Goal: Task Accomplishment & Management: Use online tool/utility

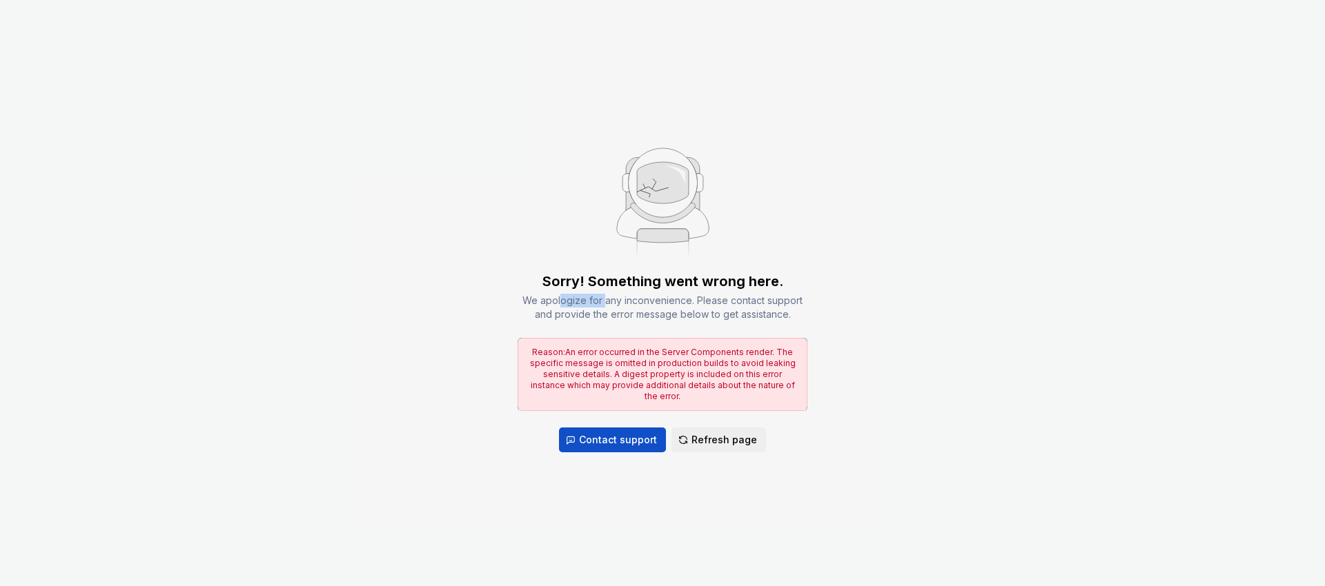
drag, startPoint x: 604, startPoint y: 303, endPoint x: 666, endPoint y: 302, distance: 62.1
click at [656, 302] on div "We apologize for any inconvenience. Please contact support and provide the erro…" at bounding box center [662, 308] width 290 height 28
drag, startPoint x: 666, startPoint y: 302, endPoint x: 660, endPoint y: 259, distance: 42.4
click at [664, 290] on div "Sorry! Something went wrong here. We apologize for any inconvenience. Please co…" at bounding box center [662, 297] width 290 height 50
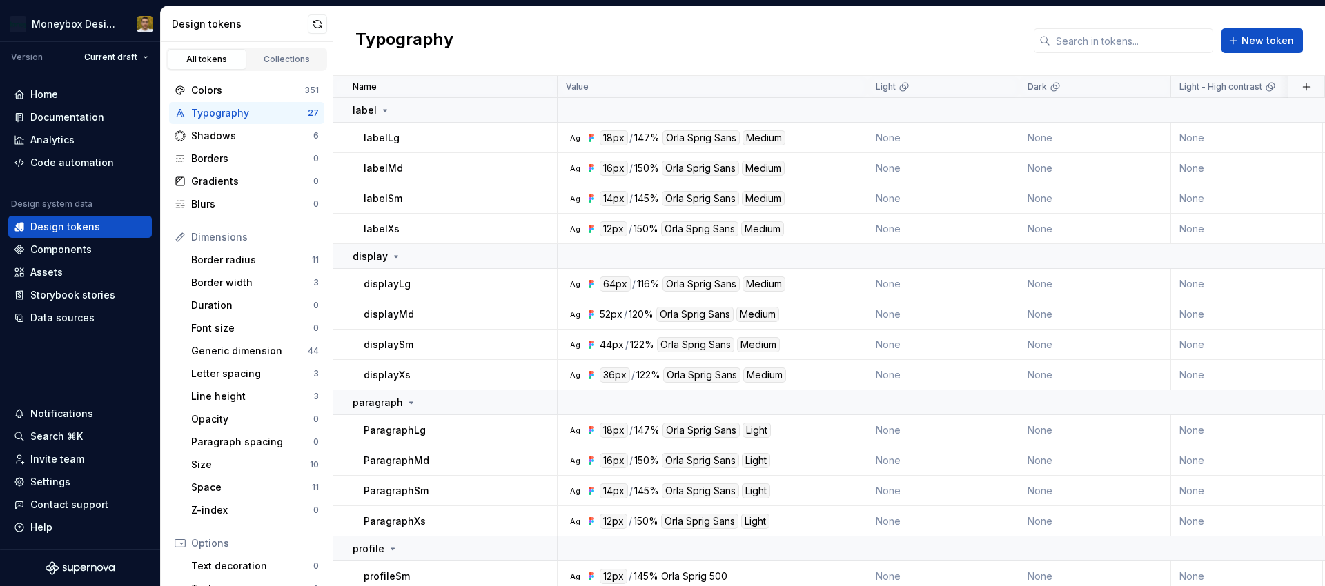
click at [515, 125] on td "labelLg" at bounding box center [445, 138] width 224 height 30
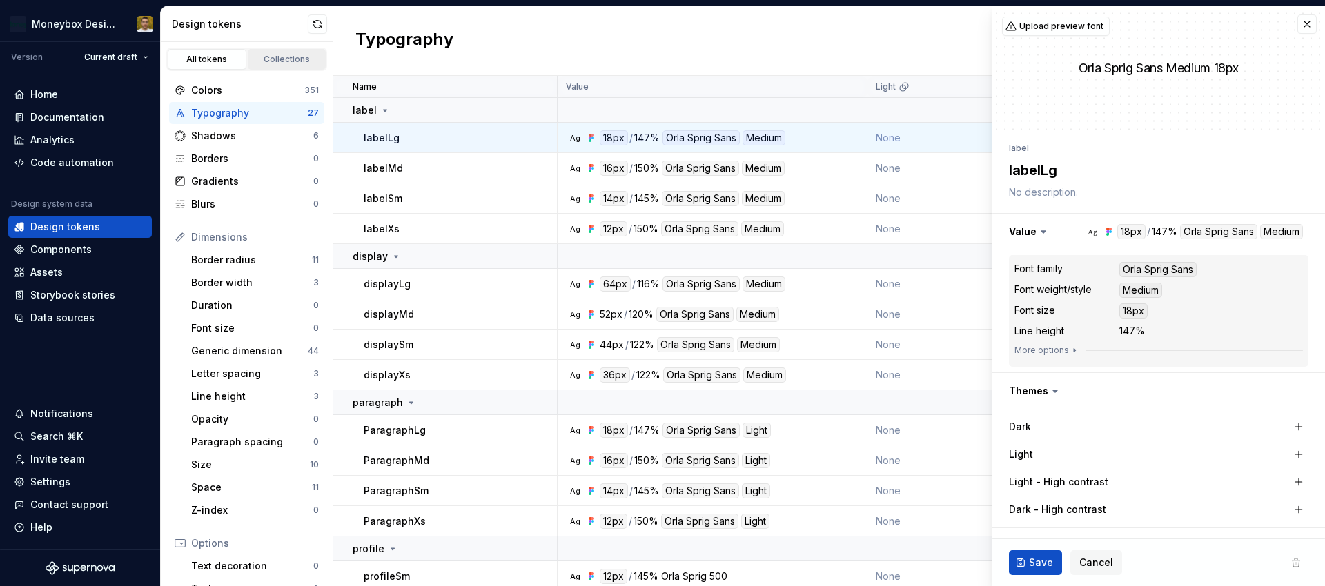
type textarea "*"
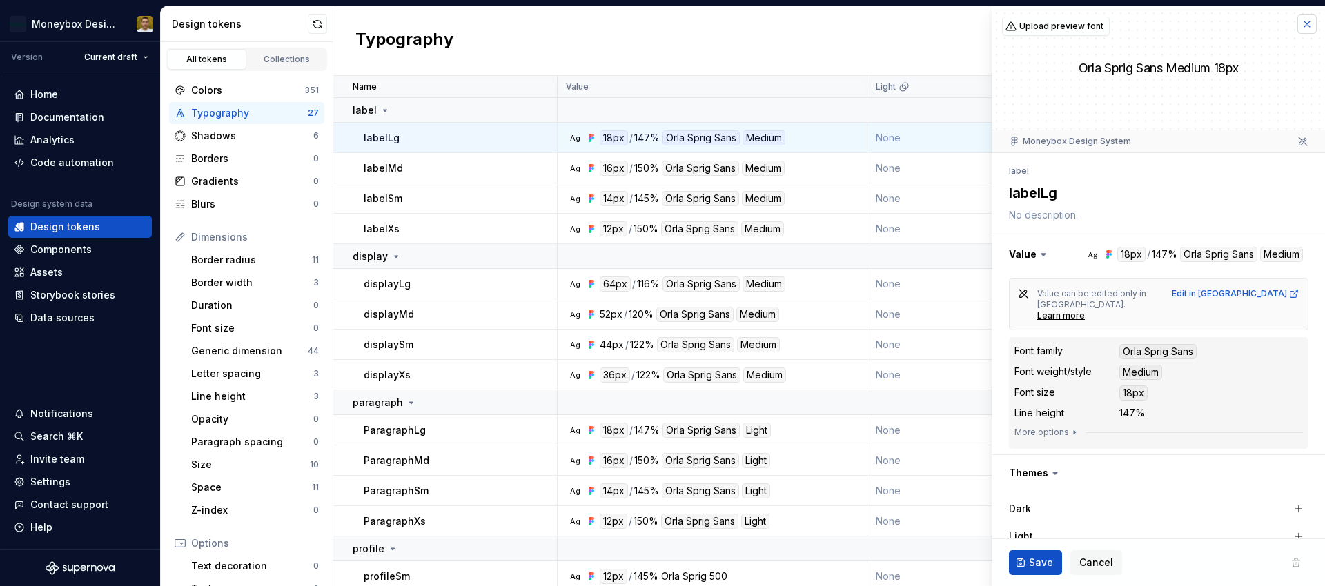
click at [1310, 29] on button "button" at bounding box center [1306, 23] width 19 height 19
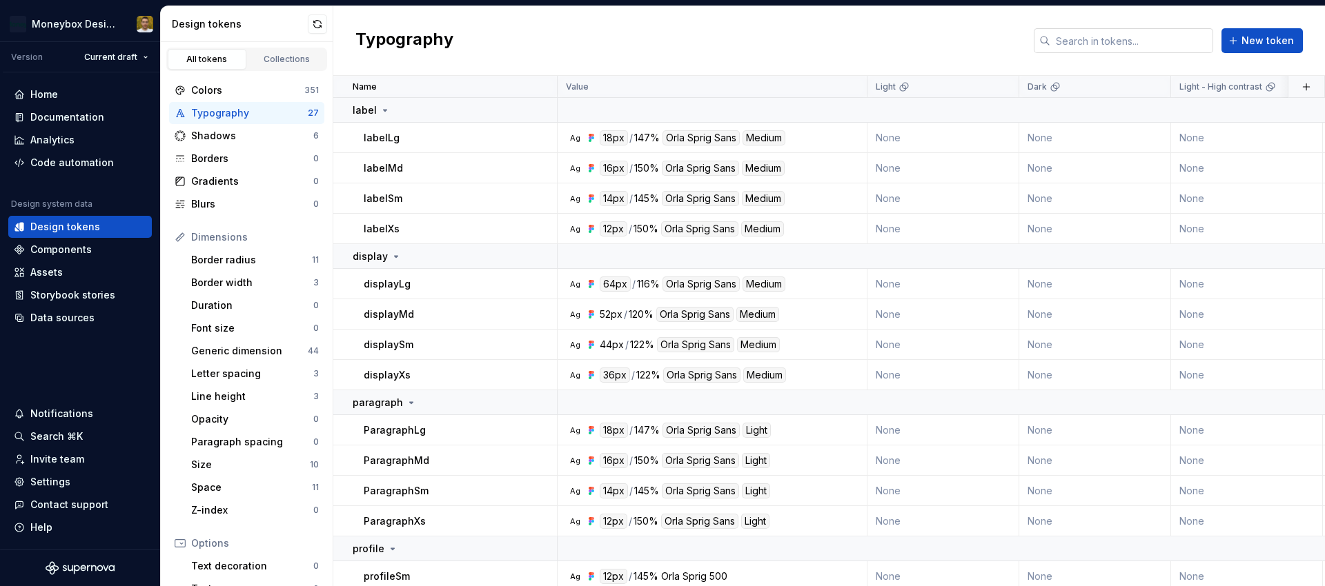
click at [1098, 40] on input "text" at bounding box center [1131, 40] width 163 height 25
paste input "surfaceSkeleton"
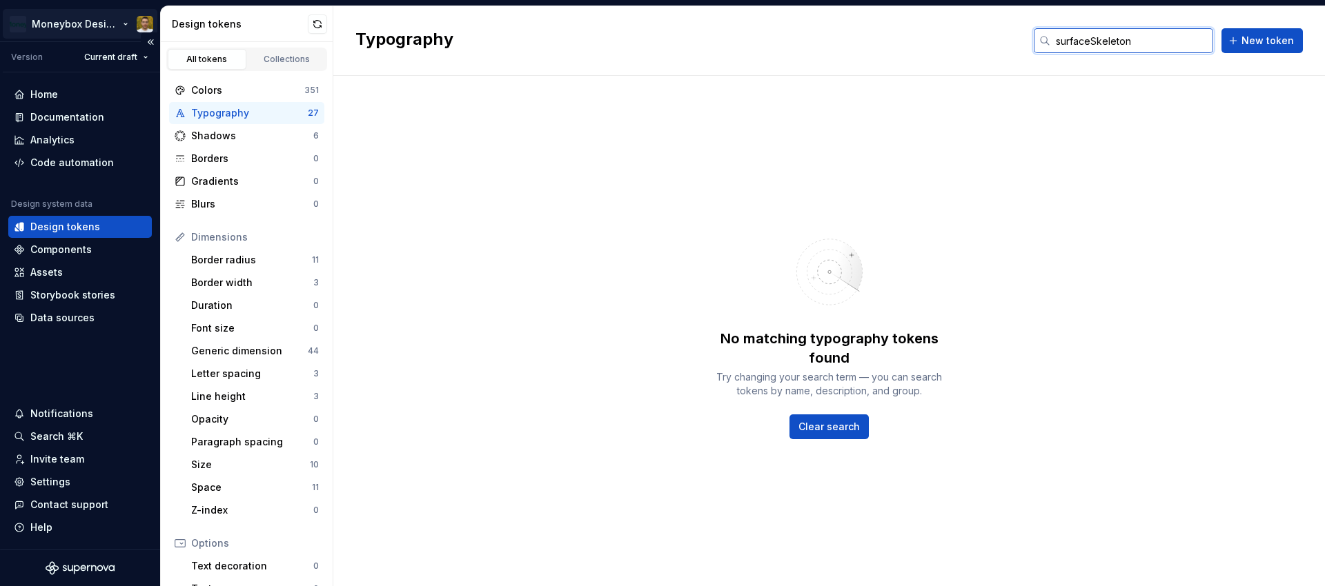
type input "surfaceSkeleton"
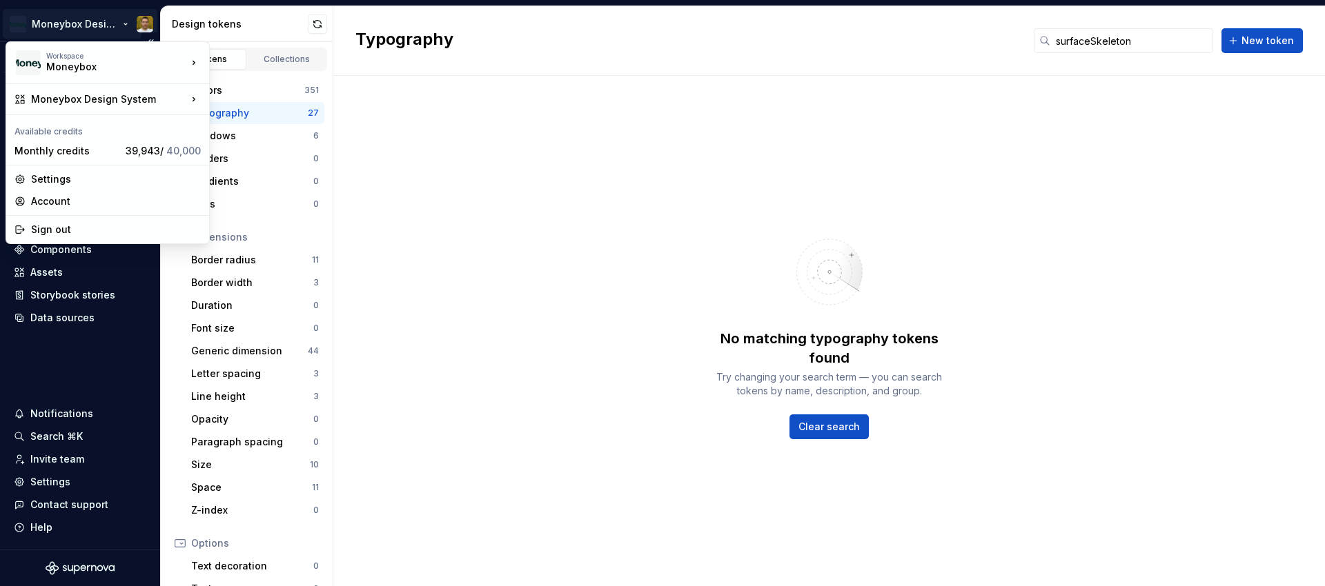
click at [83, 20] on html "Moneybox Design System Version Current draft Home Documentation Analytics Code …" at bounding box center [662, 293] width 1325 height 586
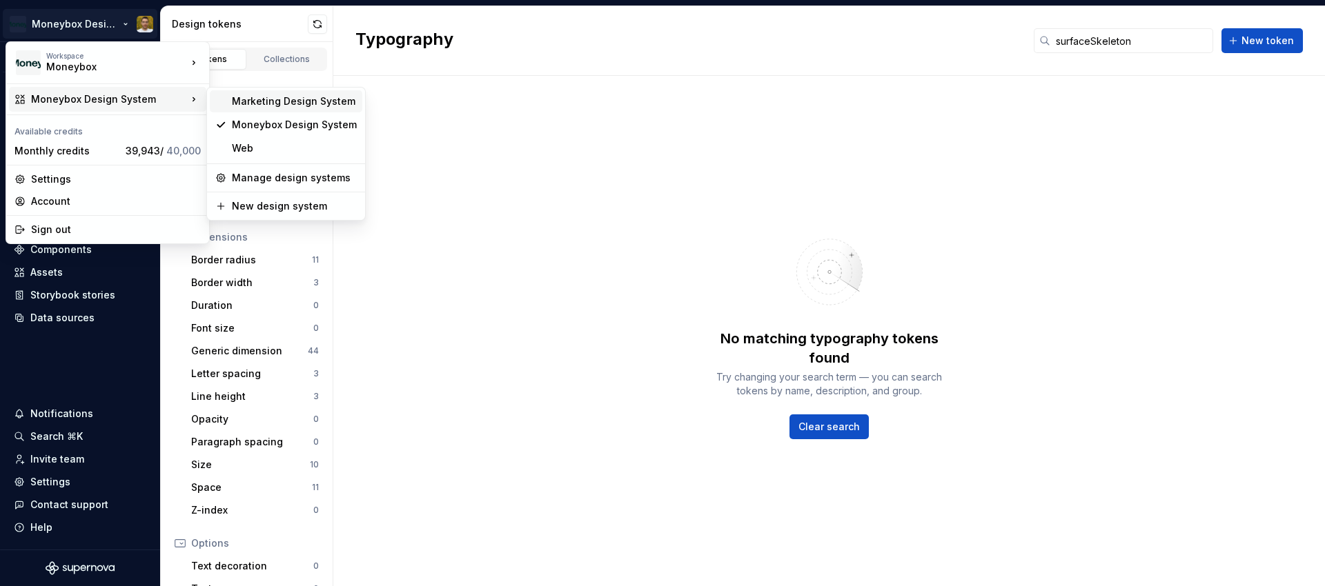
click at [286, 102] on div "Marketing Design System" at bounding box center [294, 102] width 125 height 14
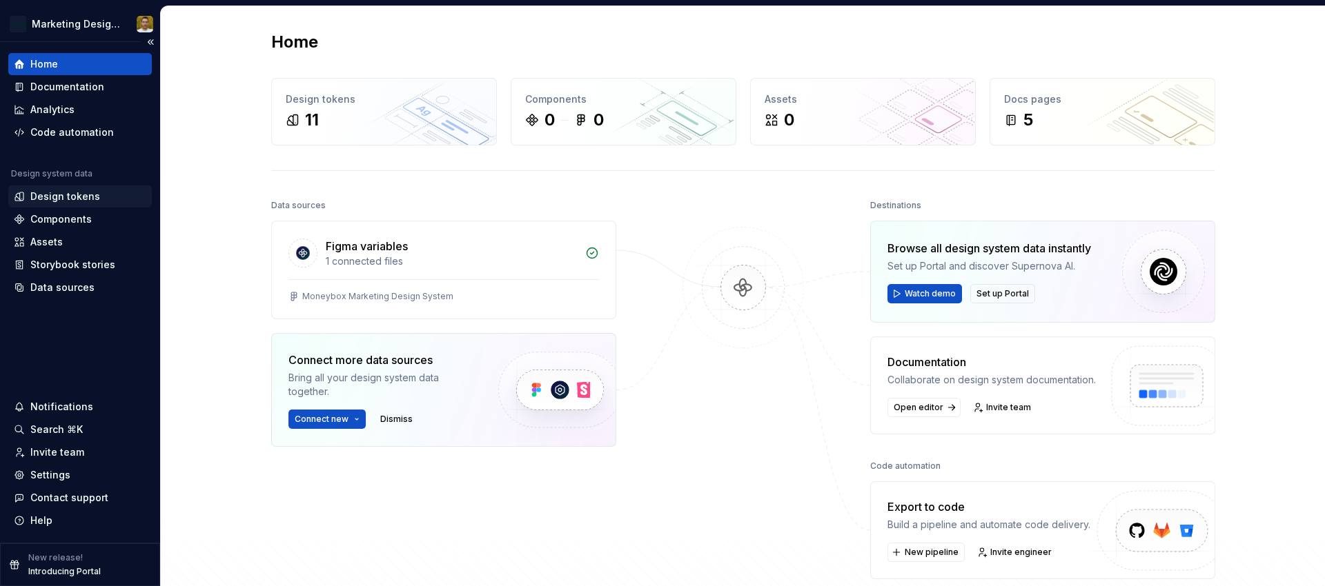
click at [58, 198] on div "Design tokens" at bounding box center [65, 197] width 70 height 14
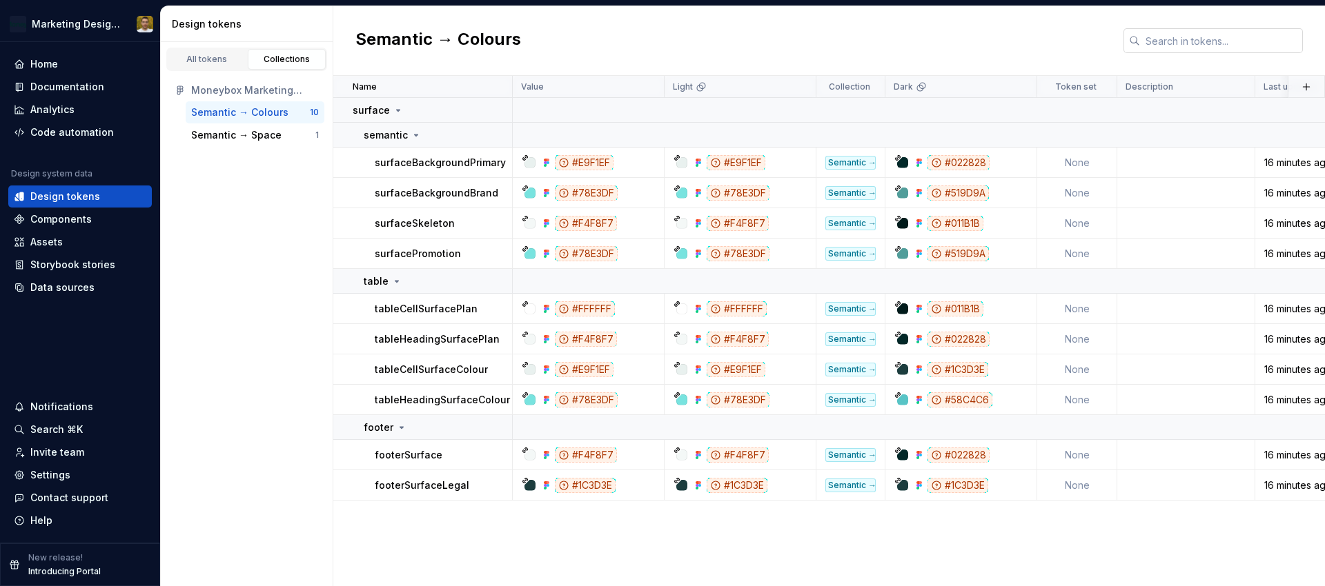
click at [1178, 46] on input "text" at bounding box center [1221, 40] width 163 height 25
paste input "surfaceSkeleton"
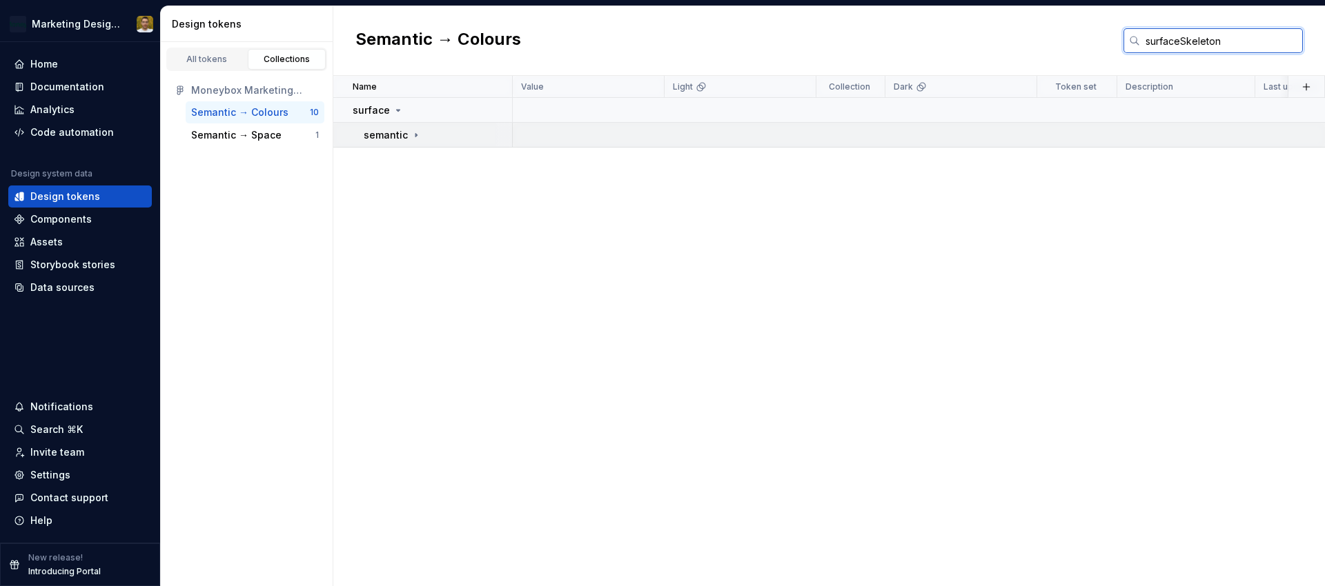
type input "surfaceSkeleton"
click at [450, 124] on td "semantic" at bounding box center [422, 135] width 179 height 25
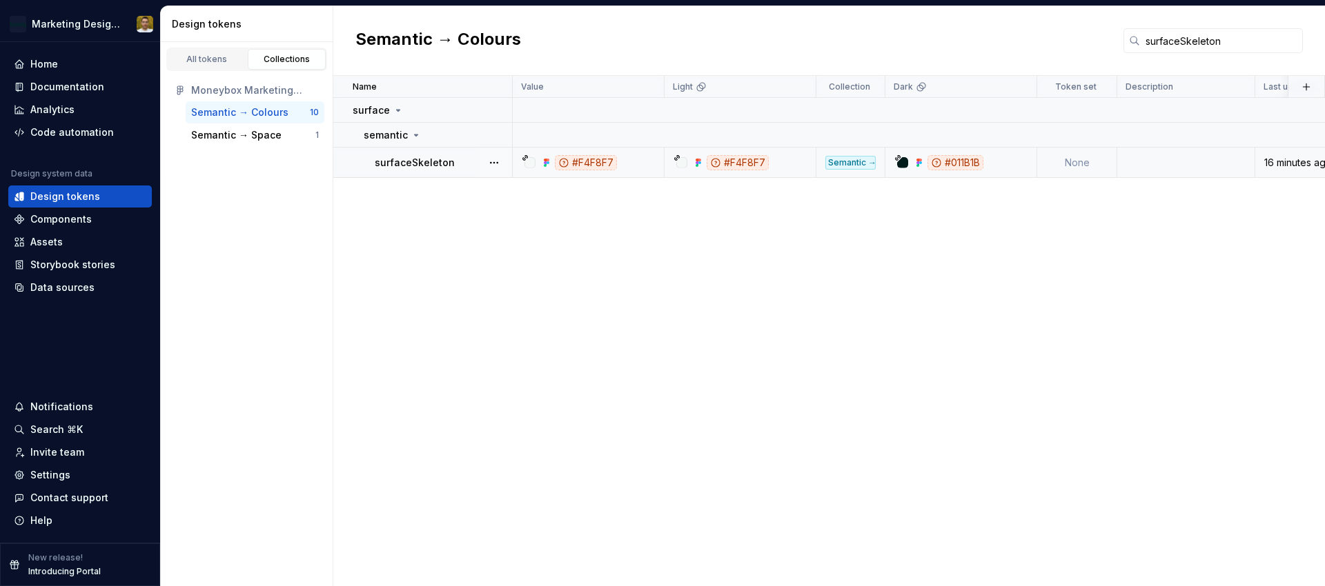
click at [470, 160] on div "surfaceSkeleton" at bounding box center [443, 163] width 137 height 14
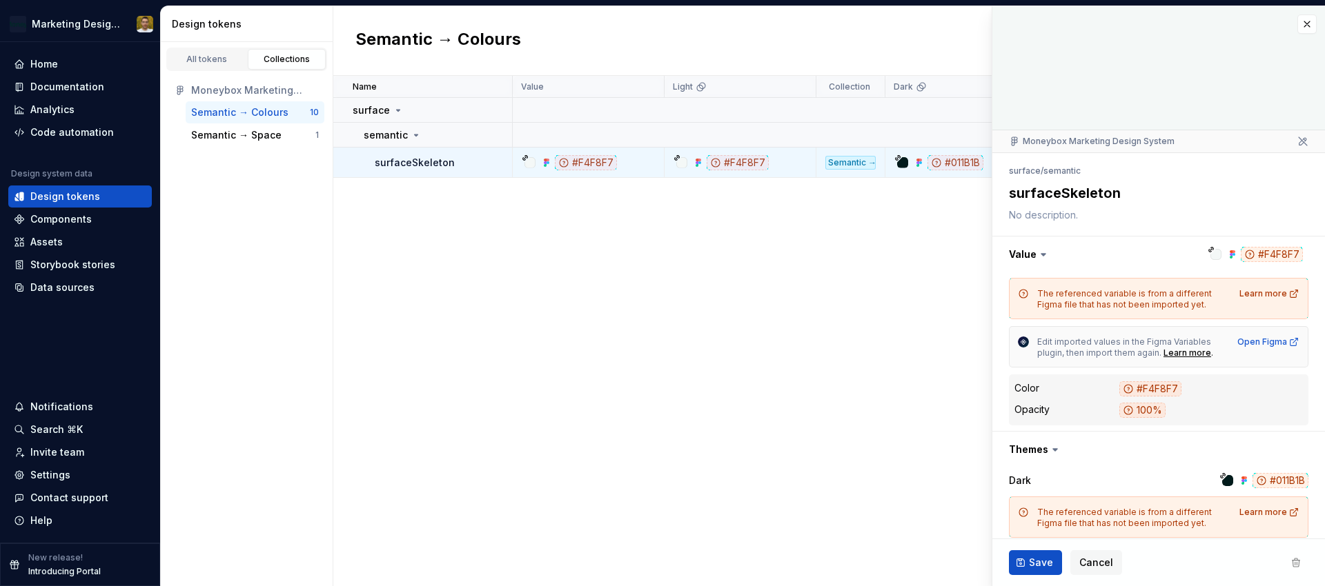
type textarea "*"
